Goal: Task Accomplishment & Management: Complete application form

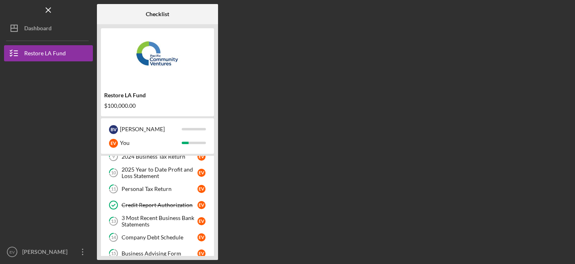
scroll to position [140, 0]
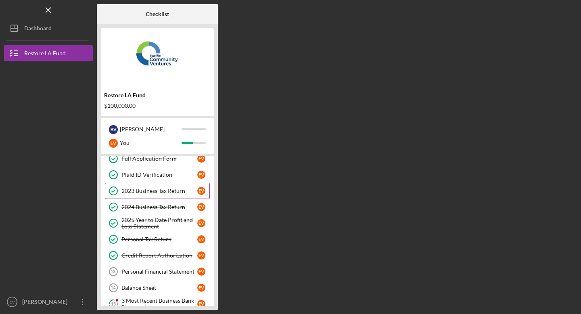
scroll to position [123, 0]
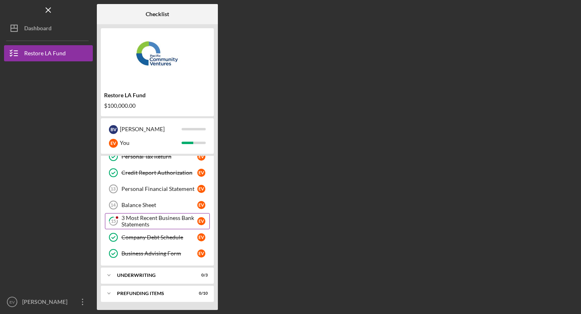
click at [151, 223] on div "3 Most Recent Business Bank Statements" at bounding box center [160, 221] width 76 height 13
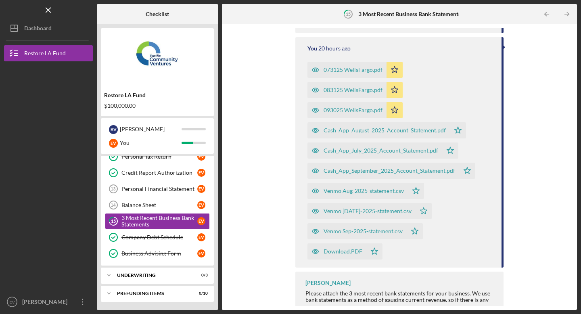
scroll to position [376, 0]
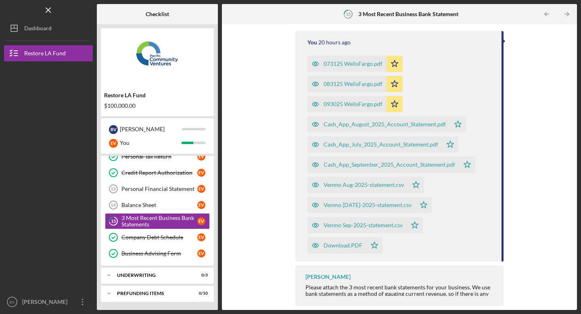
click at [403, 262] on div "Icon/Upload Upload Request Icon/Message Comment Lameisha Williams 3 hours ago O…" at bounding box center [399, 167] width 347 height 278
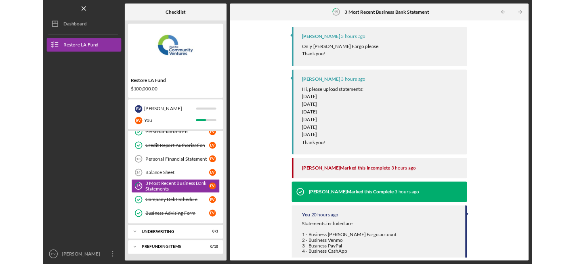
scroll to position [0, 0]
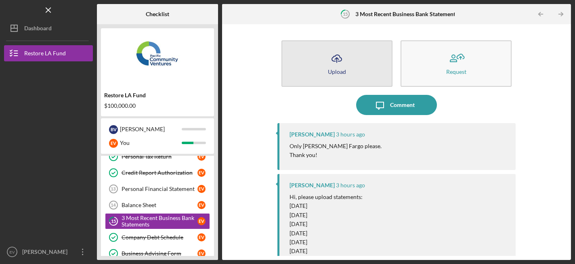
click at [355, 66] on button "Icon/Upload Upload" at bounding box center [336, 63] width 111 height 46
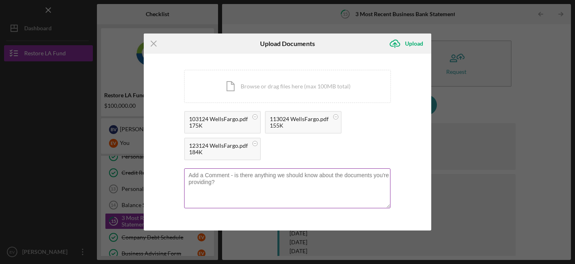
click at [232, 185] on textarea at bounding box center [287, 188] width 206 height 40
click at [210, 174] on textarea "October 2024" at bounding box center [287, 188] width 206 height 40
type textarea "2024"
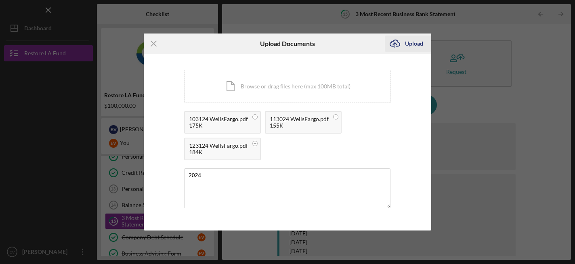
click at [406, 47] on div "Upload" at bounding box center [414, 44] width 18 height 16
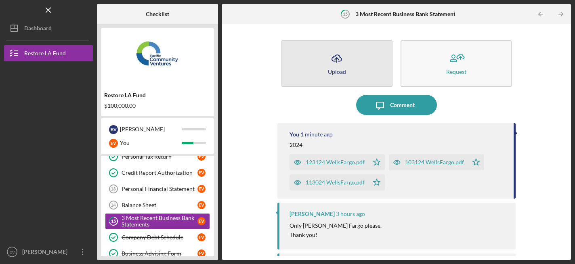
click at [347, 69] on button "Icon/Upload Upload" at bounding box center [336, 63] width 111 height 46
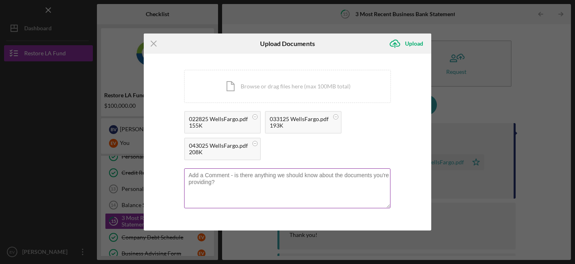
click at [214, 191] on textarea at bounding box center [287, 188] width 206 height 40
type textarea "Feb - April 2025"
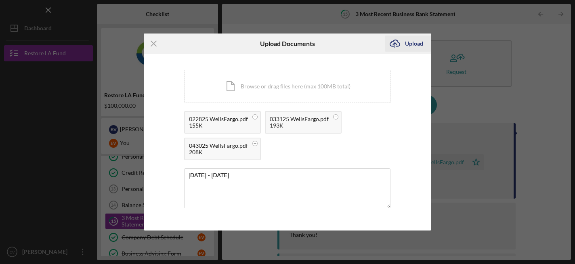
click at [412, 47] on div "Upload" at bounding box center [414, 44] width 18 height 16
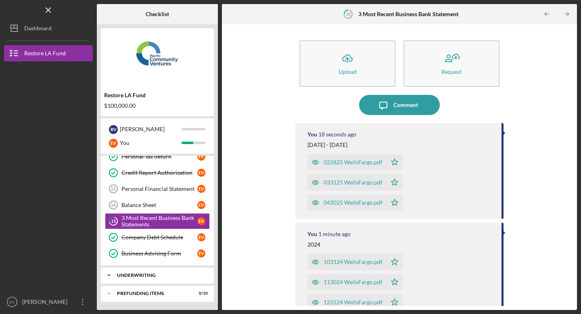
click at [162, 264] on div "Icon/Expander Underwriting 0 / 3" at bounding box center [157, 275] width 113 height 16
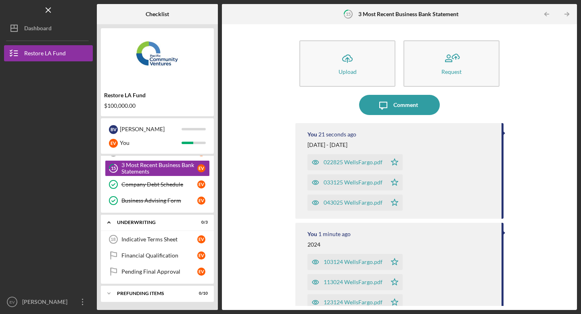
scroll to position [88, 0]
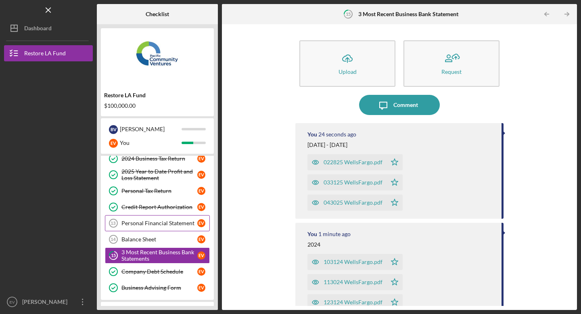
click at [187, 228] on link "Personal Financial Statement 13 Personal Financial Statement E V" at bounding box center [157, 223] width 105 height 16
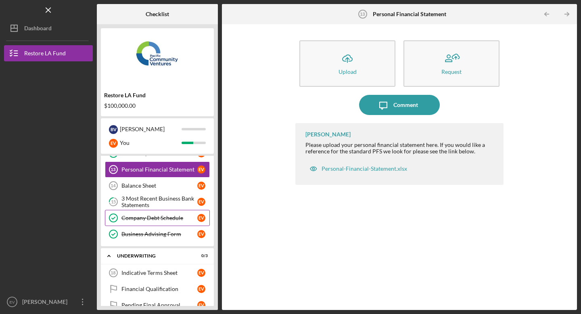
scroll to position [105, 0]
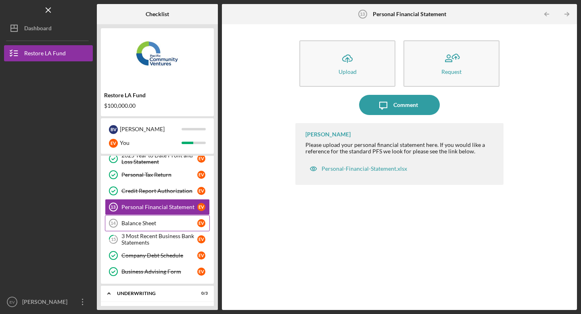
click at [164, 218] on link "Balance Sheet 14 Balance Sheet E V" at bounding box center [157, 223] width 105 height 16
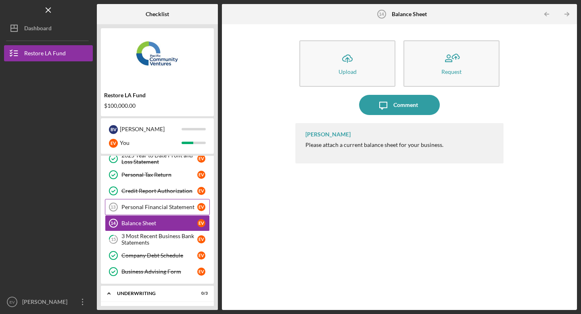
click at [163, 209] on div "Personal Financial Statement" at bounding box center [160, 207] width 76 height 6
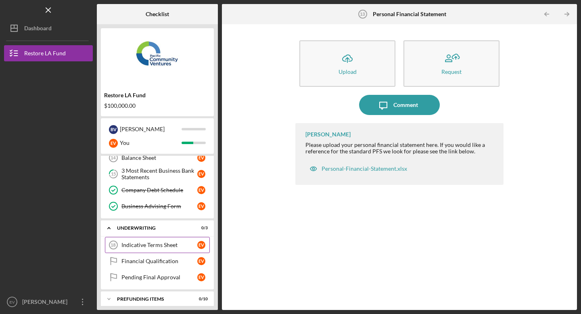
scroll to position [176, 0]
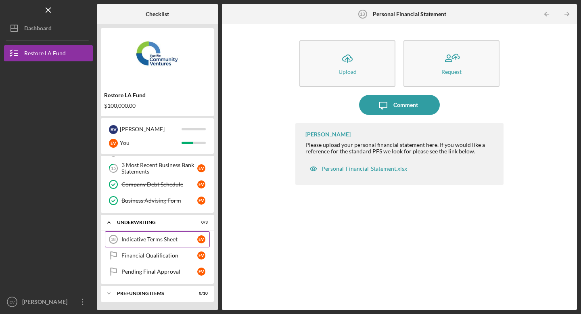
click at [169, 246] on link "Indicative Terms Sheet 18 Indicative Terms Sheet E V" at bounding box center [157, 239] width 105 height 16
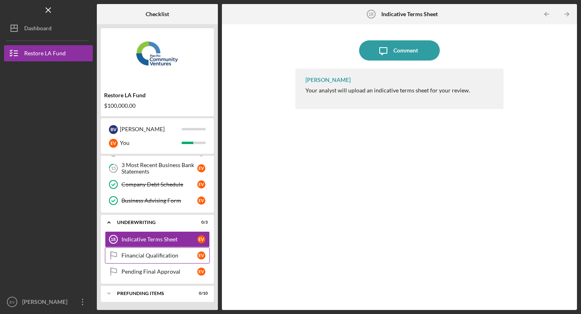
click at [162, 260] on link "Financial Qualification Financial Qualification E V" at bounding box center [157, 255] width 105 height 16
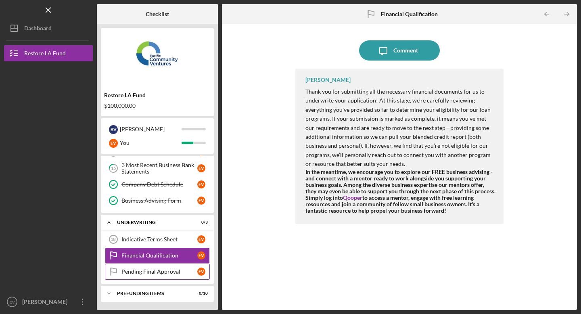
click at [165, 264] on div "Pending Final Approval" at bounding box center [160, 271] width 76 height 6
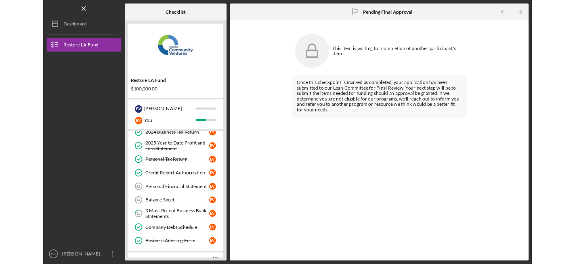
scroll to position [92, 0]
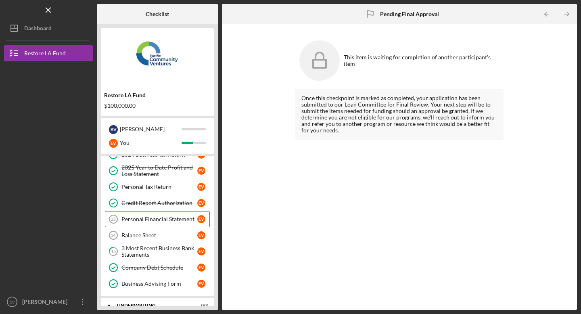
click at [159, 218] on div "Personal Financial Statement" at bounding box center [160, 219] width 76 height 6
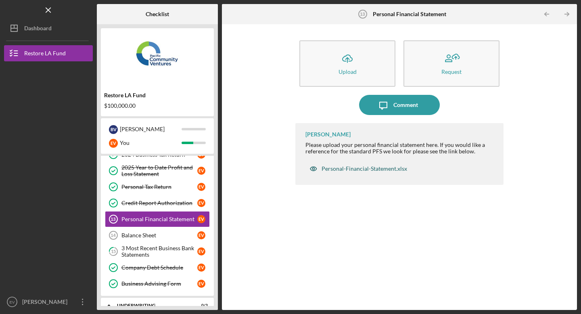
click at [333, 167] on div "Personal-Financial-Statement.xlsx" at bounding box center [365, 169] width 86 height 6
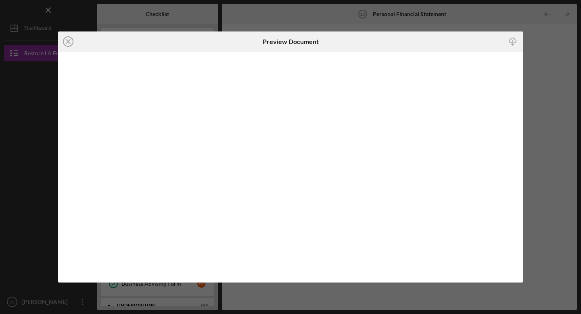
click at [515, 43] on icon "Icon/Download" at bounding box center [513, 41] width 18 height 18
click at [70, 40] on line at bounding box center [68, 42] width 4 height 4
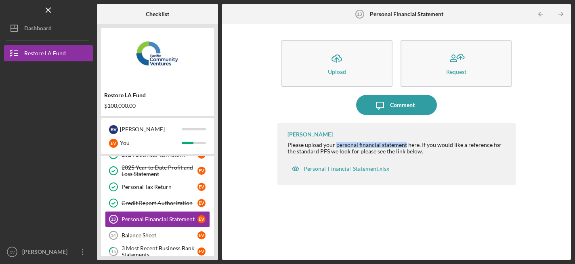
drag, startPoint x: 335, startPoint y: 146, endPoint x: 405, endPoint y: 146, distance: 69.4
click at [405, 146] on div "Please upload your personal financial statement here. If you would like a refer…" at bounding box center [397, 148] width 220 height 13
copy div "personal financial statement"
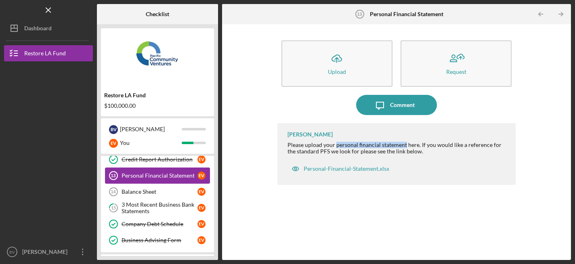
scroll to position [152, 0]
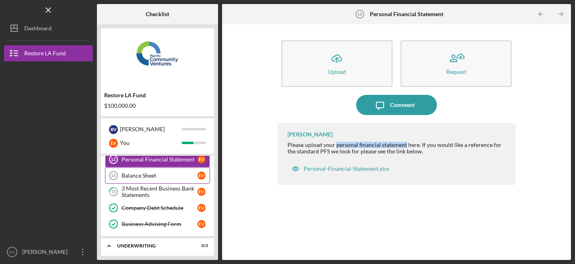
click at [140, 175] on div "Balance Sheet" at bounding box center [160, 175] width 76 height 6
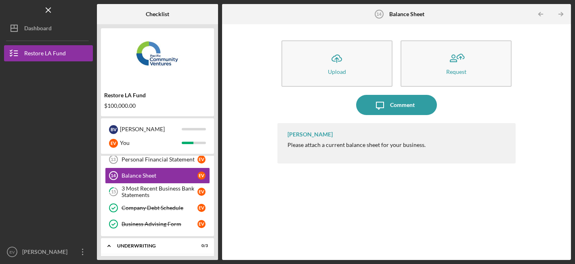
click at [327, 145] on div "Please attach a current balance sheet for your business." at bounding box center [356, 145] width 138 height 6
click at [180, 189] on div "3 Most Recent Business Bank Statements" at bounding box center [160, 191] width 76 height 13
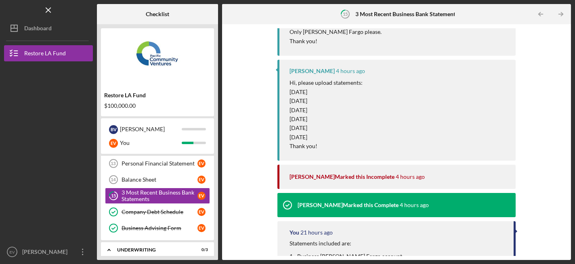
scroll to position [141, 0]
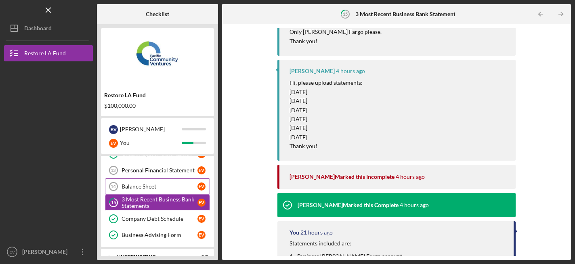
click at [180, 188] on div "Balance Sheet" at bounding box center [160, 186] width 76 height 6
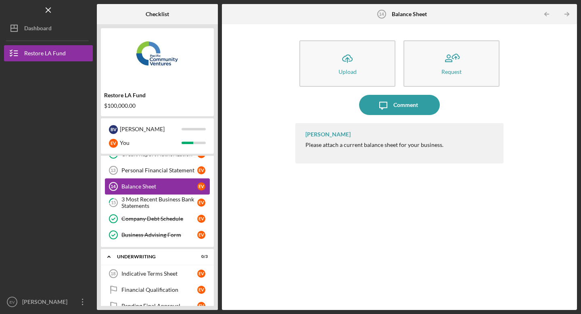
scroll to position [117, 0]
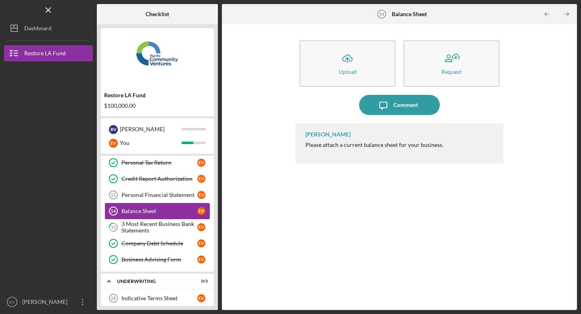
click at [180, 208] on div "Balance Sheet" at bounding box center [160, 211] width 76 height 6
click at [178, 199] on link "Personal Financial Statement 13 Personal Financial Statement E V" at bounding box center [157, 195] width 105 height 16
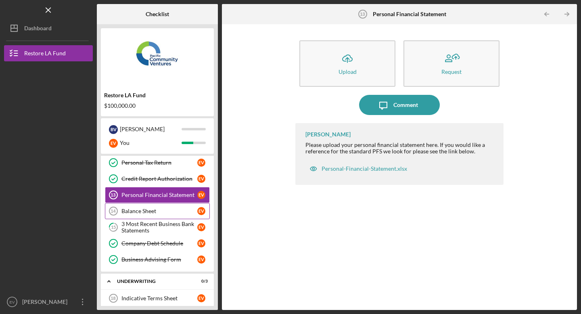
click at [178, 208] on div "Balance Sheet" at bounding box center [160, 211] width 76 height 6
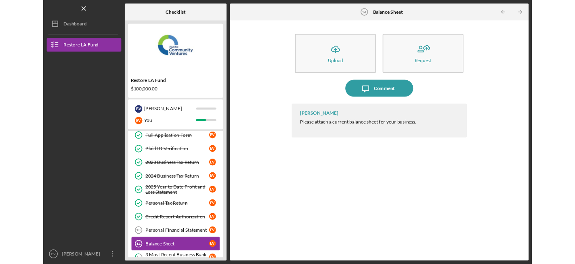
scroll to position [31, 0]
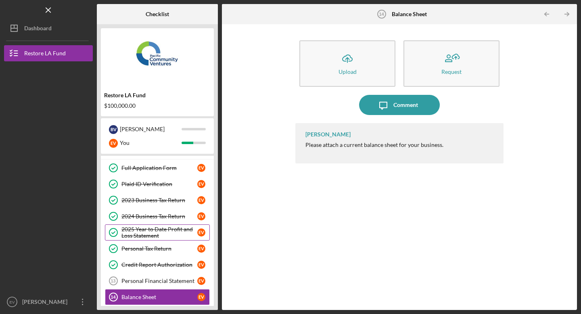
click at [166, 233] on div "2025 Year to Date Profit and Loss Statement" at bounding box center [160, 232] width 76 height 13
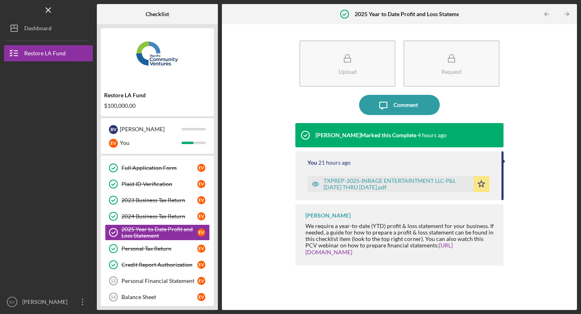
click at [376, 180] on div "TXPREP-2025-INRAGE ENTERTAINTMENT LLC-P&L JAN THRU SEP 2025.pdf" at bounding box center [397, 184] width 146 height 13
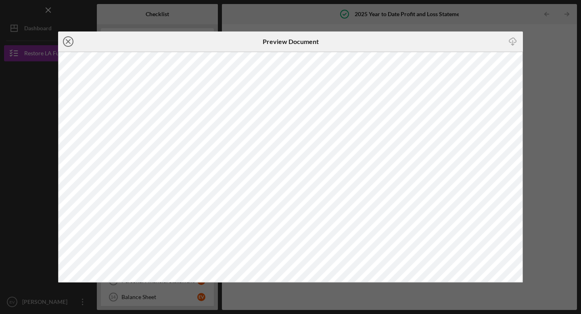
click at [67, 40] on line at bounding box center [68, 42] width 4 height 4
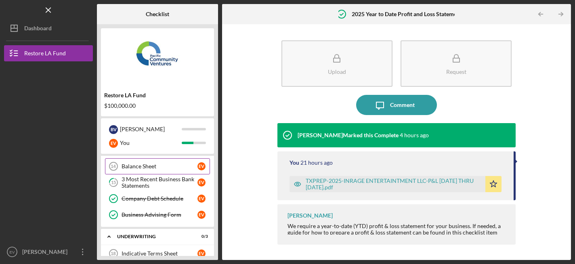
scroll to position [163, 0]
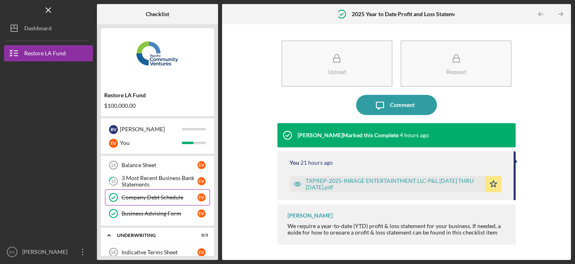
click at [159, 200] on div "Company Debt Schedule" at bounding box center [160, 197] width 76 height 6
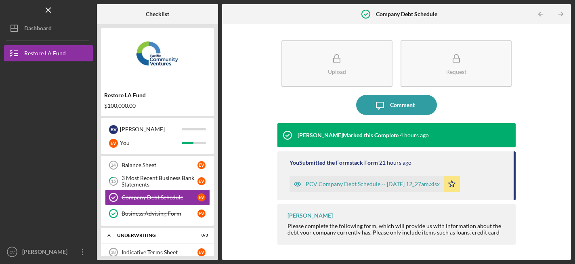
click at [326, 188] on div "PCV Company Debt Schedule -- 2025-10-15 12_27am.xlsx" at bounding box center [366, 184] width 154 height 16
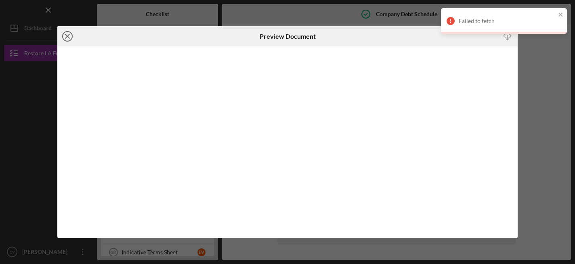
click at [67, 38] on icon "Icon/Close" at bounding box center [67, 36] width 20 height 20
